Goal: Complete application form

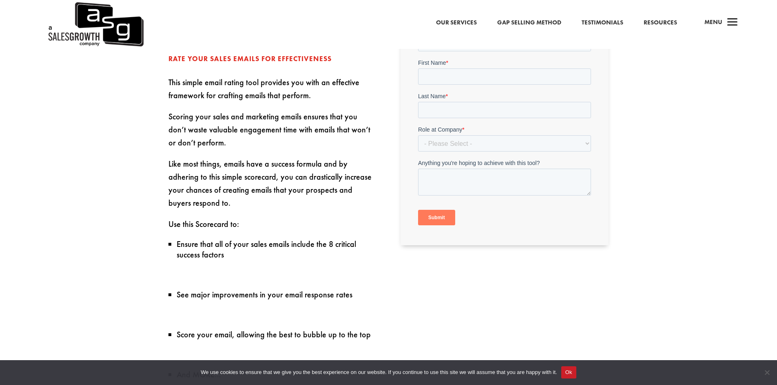
scroll to position [163, 0]
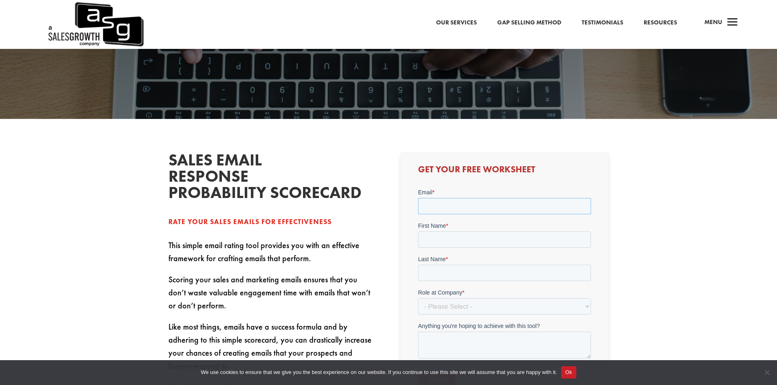
click at [439, 203] on input "Email *" at bounding box center [504, 206] width 173 height 16
type input "[EMAIL_ADDRESS][DOMAIN_NAME]"
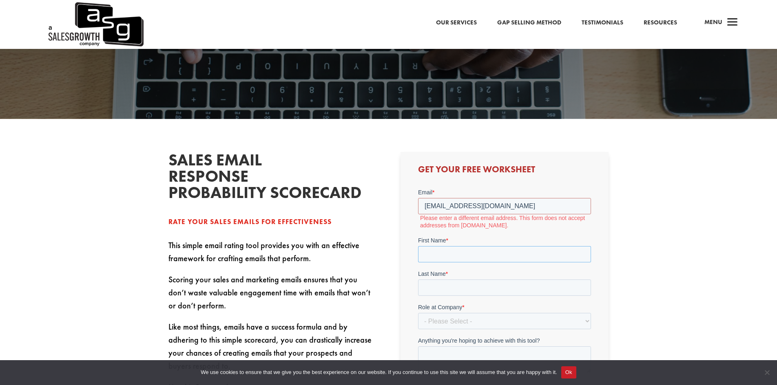
click at [445, 238] on div "First Name *" at bounding box center [504, 249] width 173 height 26
type input "[PERSON_NAME]"
click at [450, 286] on input "Last Name *" at bounding box center [504, 288] width 173 height 16
type input "[PERSON_NAME]"
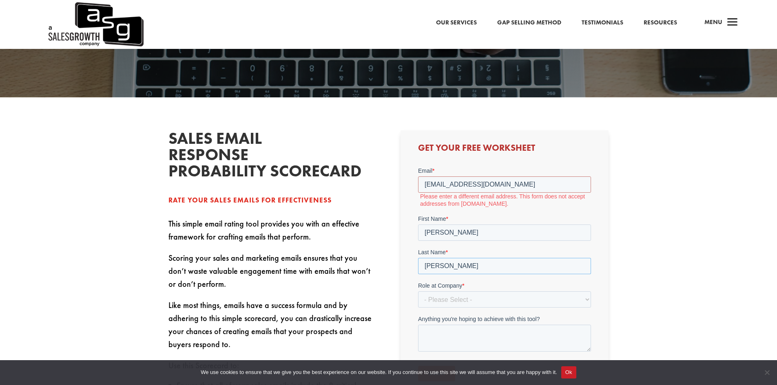
scroll to position [204, 0]
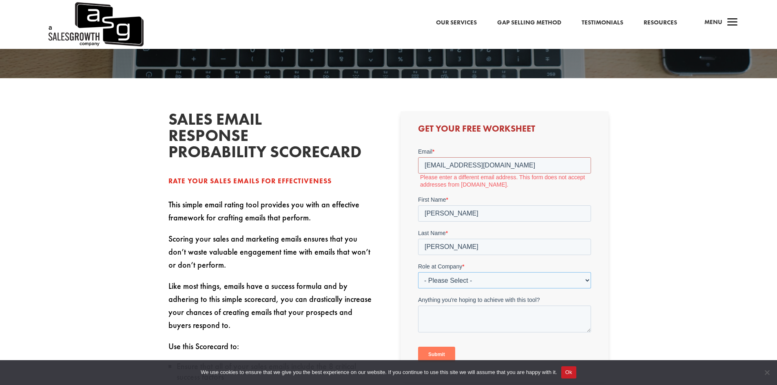
click at [458, 284] on select "- Please Select - C-Level (CRO, CSO, etc) Senior Leadership (VP of Sales, VP of…" at bounding box center [504, 280] width 173 height 16
select select "Individual Contributor (AE, SDR, CSM, etc)"
click at [418, 272] on select "- Please Select - C-Level (CRO, CSO, etc) Senior Leadership (VP of Sales, VP of…" at bounding box center [504, 280] width 173 height 16
drag, startPoint x: 509, startPoint y: 166, endPoint x: 440, endPoint y: 171, distance: 69.5
click at [440, 171] on input "[EMAIL_ADDRESS][DOMAIN_NAME]" at bounding box center [504, 165] width 173 height 16
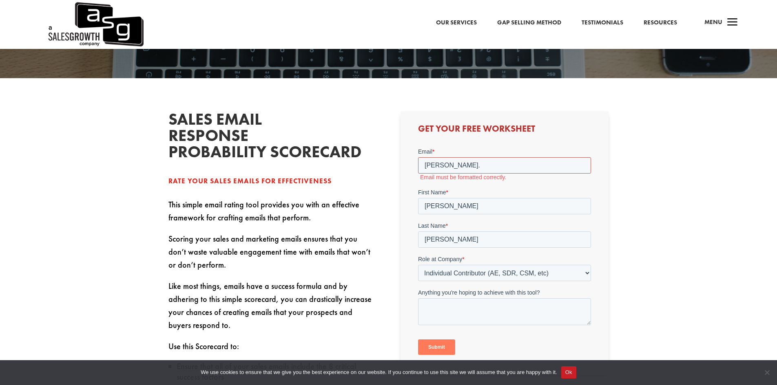
type input "[PERSON_NAME][EMAIL_ADDRESS][PERSON_NAME][DOMAIN_NAME]"
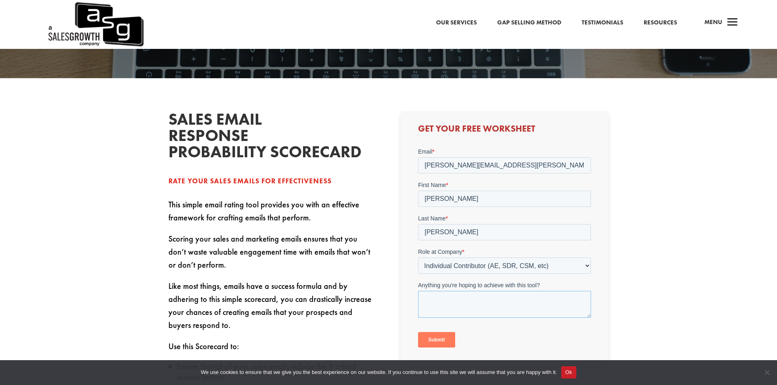
click at [457, 299] on textarea "Anything you're hoping to achieve with this tool?" at bounding box center [504, 304] width 173 height 27
type textarea "After reading the book on audio I wanted to get a copy."
click at [430, 336] on input "Submit" at bounding box center [436, 339] width 37 height 15
